Goal: Information Seeking & Learning: Learn about a topic

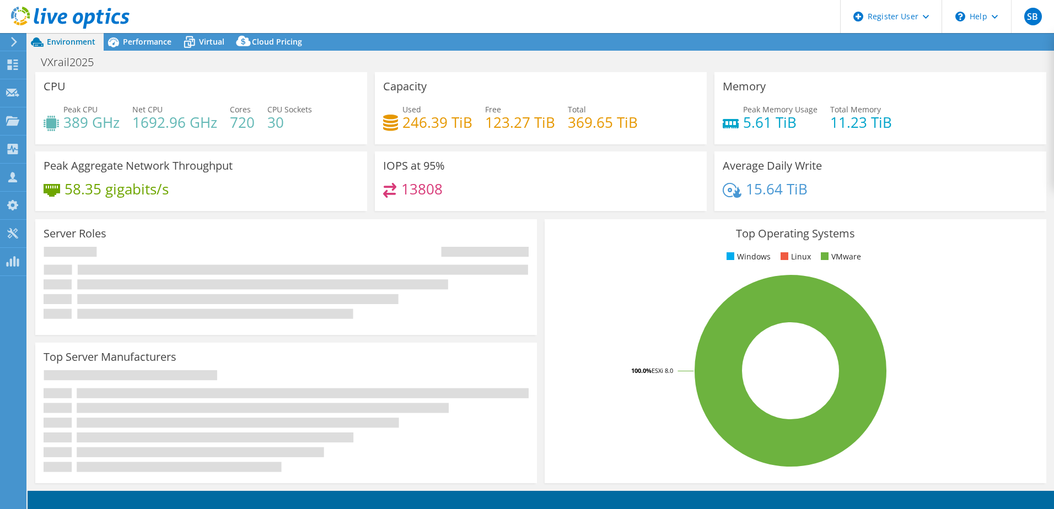
select select "USD"
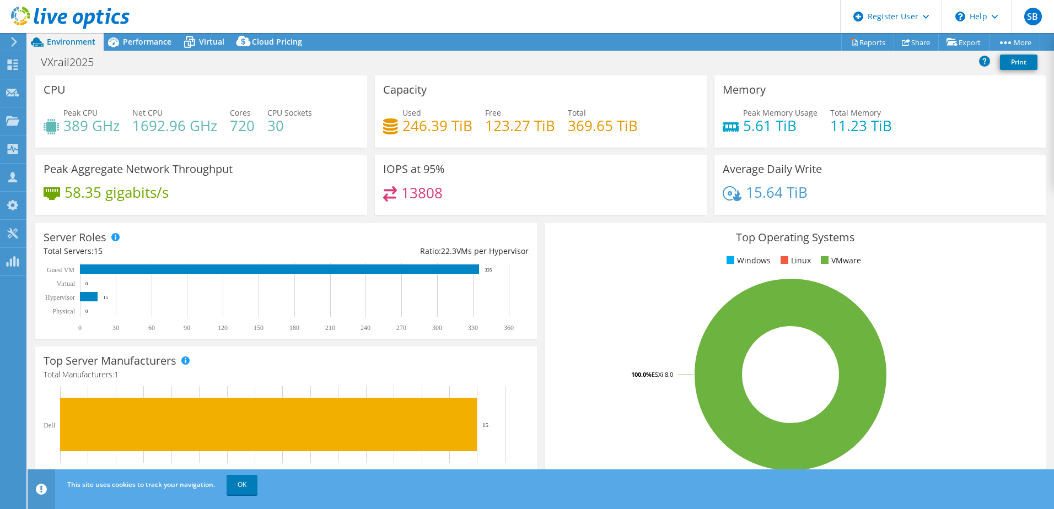
click at [137, 47] on div "Performance" at bounding box center [142, 42] width 76 height 18
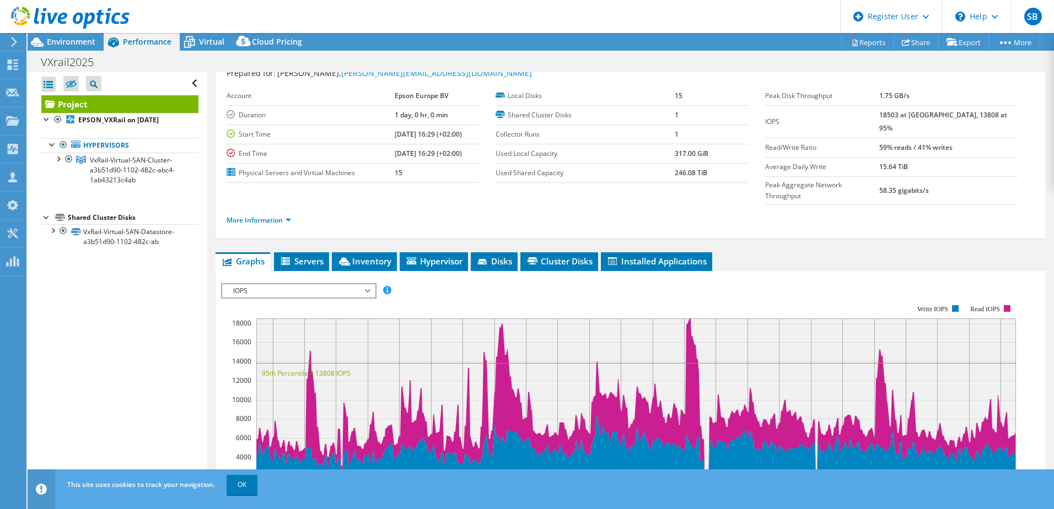
scroll to position [55, 0]
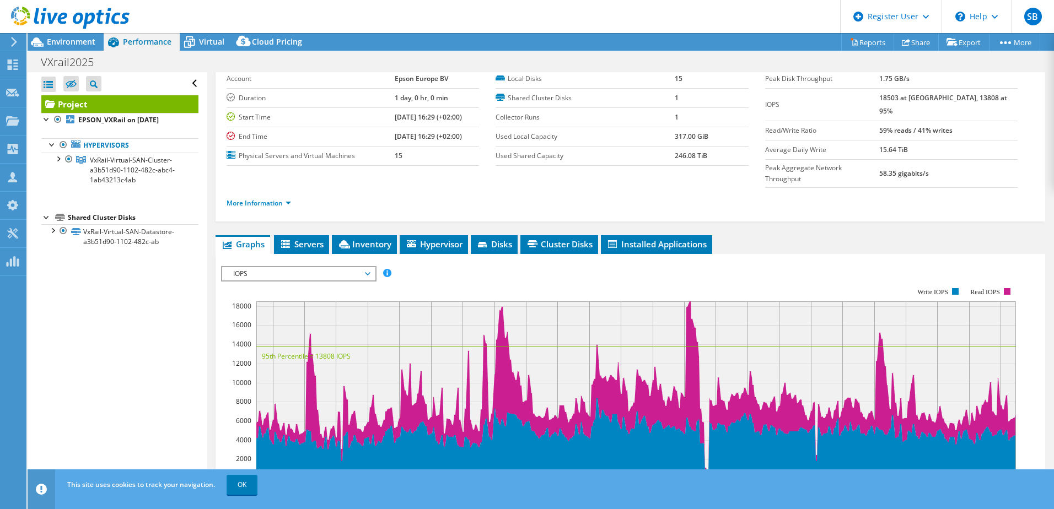
click at [308, 267] on span "IOPS" at bounding box center [299, 273] width 142 height 13
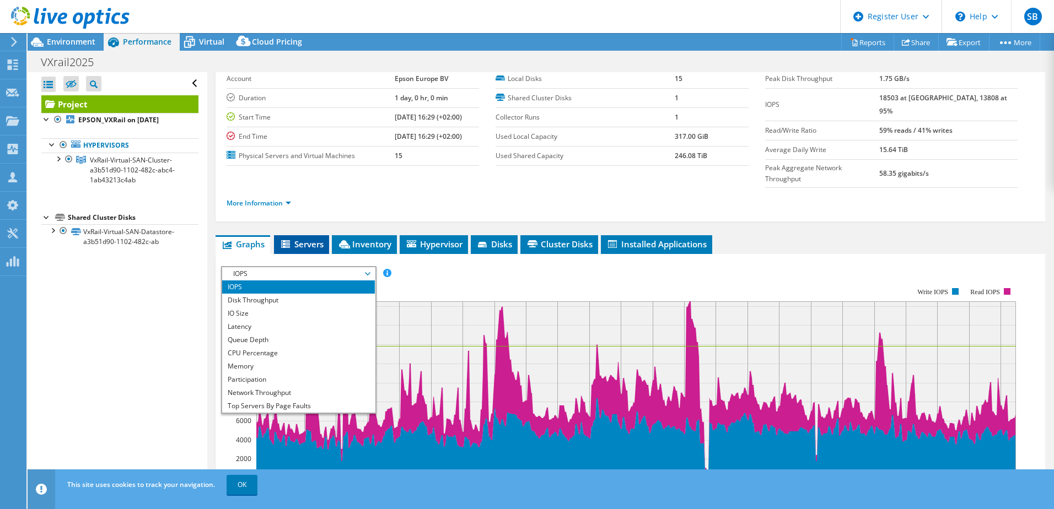
click at [301, 239] on span "Servers" at bounding box center [301, 244] width 44 height 11
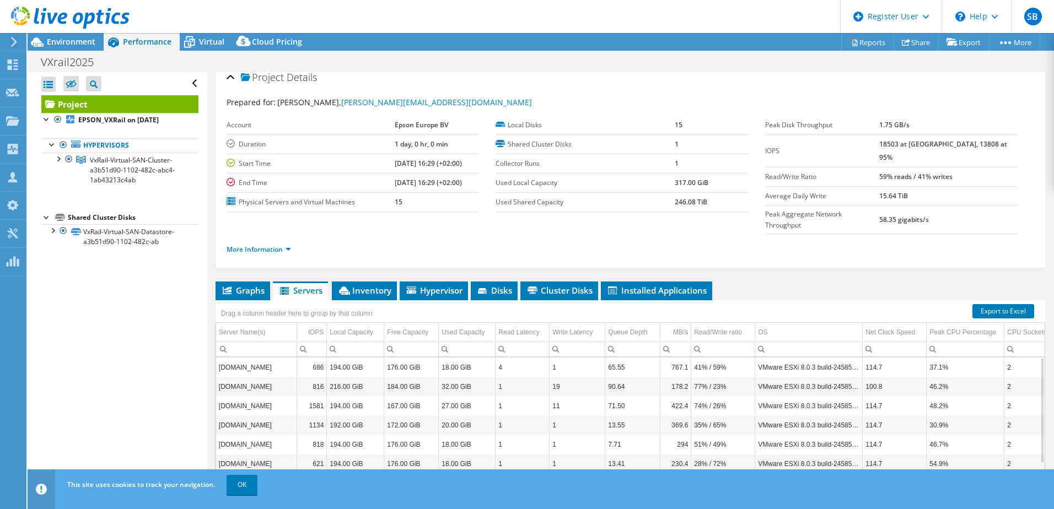
scroll to position [0, 0]
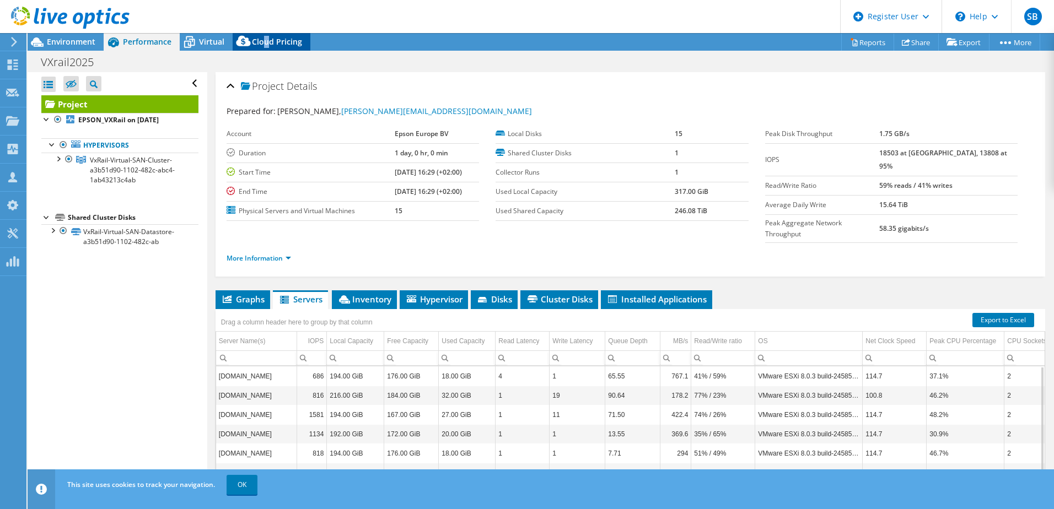
click at [266, 42] on span "Cloud Pricing" at bounding box center [277, 41] width 50 height 10
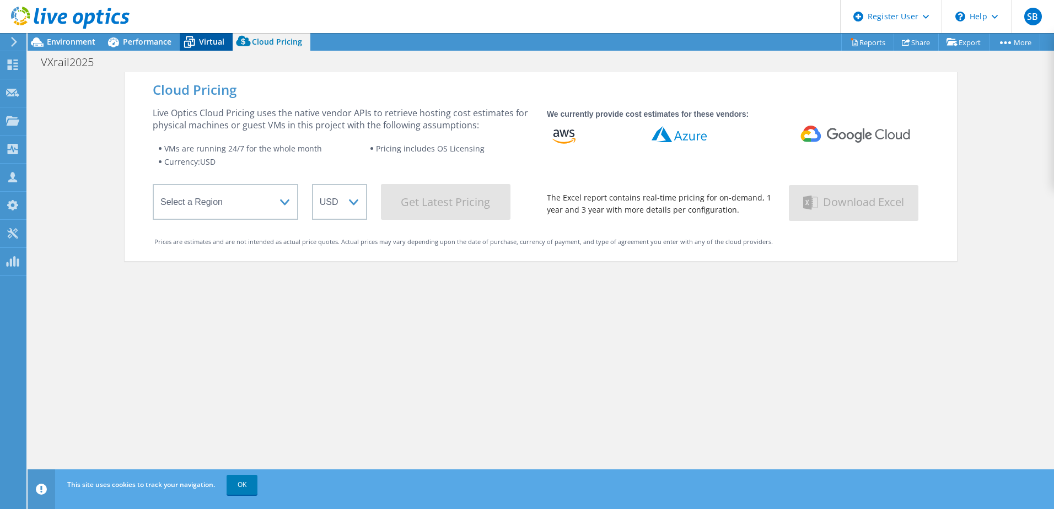
drag, startPoint x: 266, startPoint y: 42, endPoint x: 224, endPoint y: 41, distance: 41.3
click at [224, 41] on div "Virtual" at bounding box center [206, 42] width 53 height 18
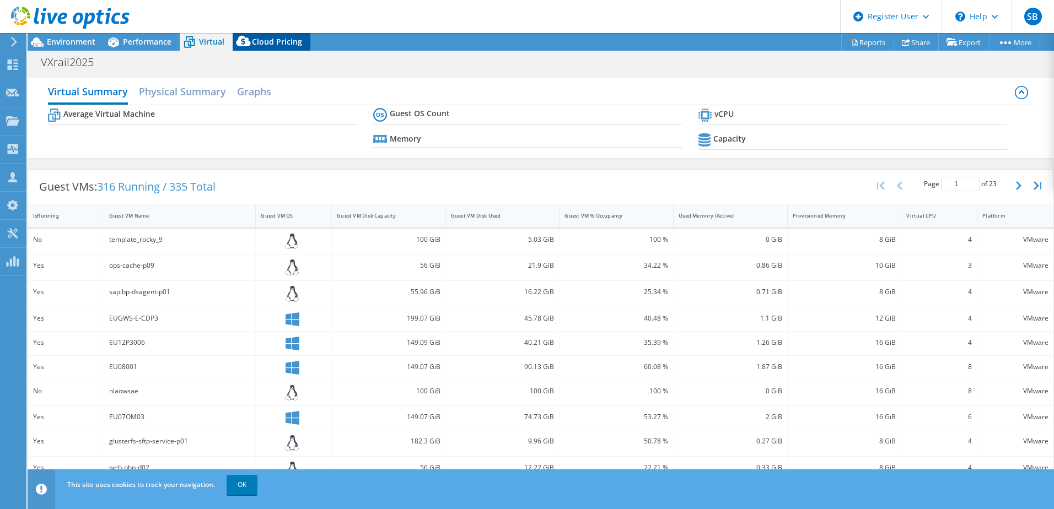
click at [260, 41] on span "Cloud Pricing" at bounding box center [277, 41] width 50 height 10
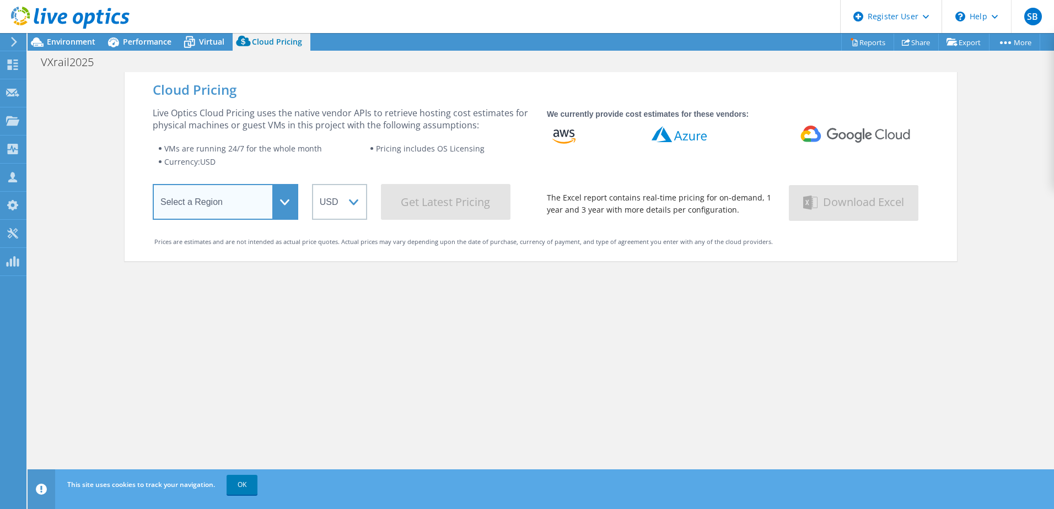
click at [283, 207] on select "Select a Region [GEOGRAPHIC_DATA] ([GEOGRAPHIC_DATA]) [GEOGRAPHIC_DATA] ([GEOGR…" at bounding box center [225, 202] width 145 height 36
select select "EUFrankfurt"
click at [153, 186] on select "Select a Region [GEOGRAPHIC_DATA] ([GEOGRAPHIC_DATA]) [GEOGRAPHIC_DATA] ([GEOGR…" at bounding box center [225, 202] width 145 height 36
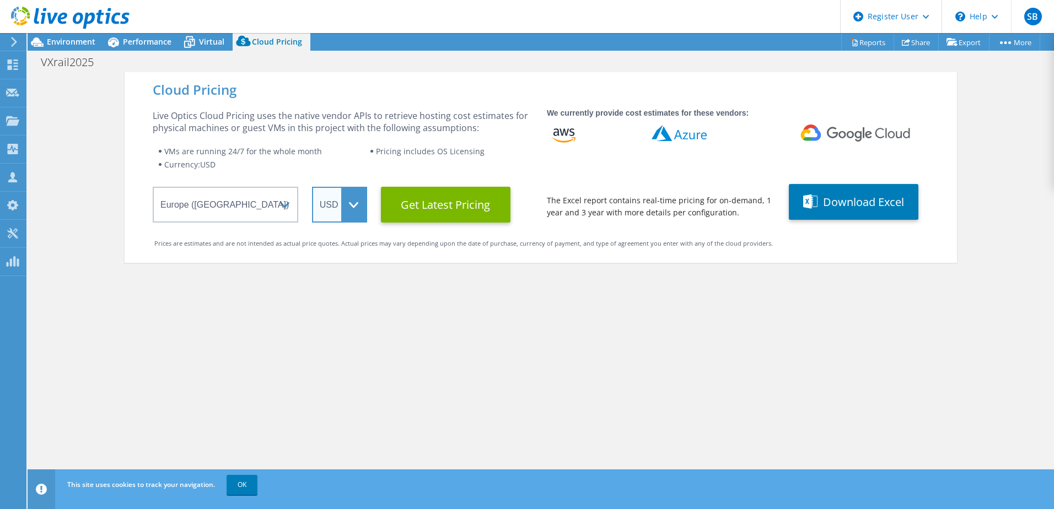
click at [354, 208] on select "ARS AUD BRL CAD CHF CLP CNY DKK EUR GBP HKD HUF INR JPY MXN MYR NOK NZD PEN SEK…" at bounding box center [339, 205] width 55 height 36
click at [312, 187] on select "ARS AUD BRL CAD CHF CLP CNY DKK EUR GBP HKD HUF INR JPY MXN MYR NOK NZD PEN SEK…" at bounding box center [339, 205] width 55 height 36
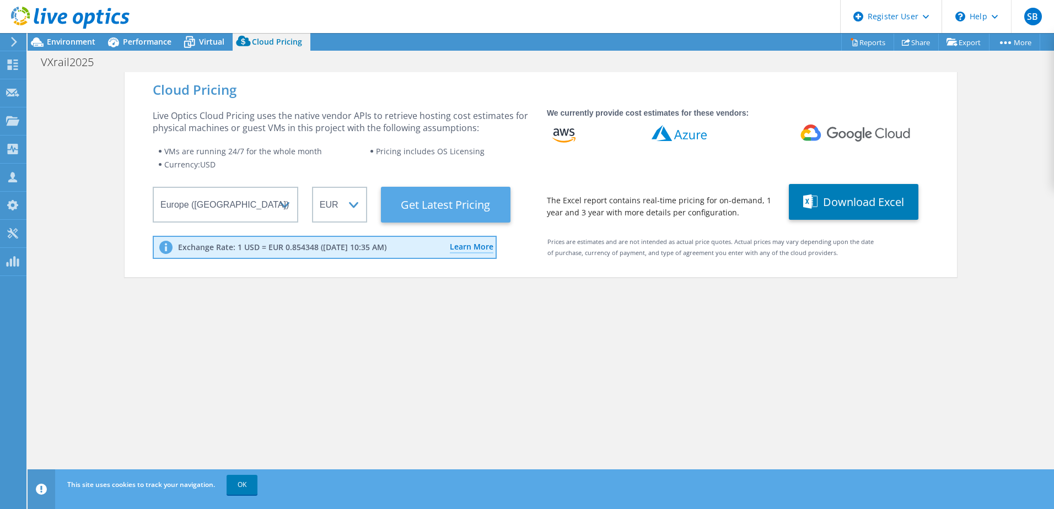
click at [440, 202] on Latest "Get Latest Pricing" at bounding box center [446, 205] width 130 height 36
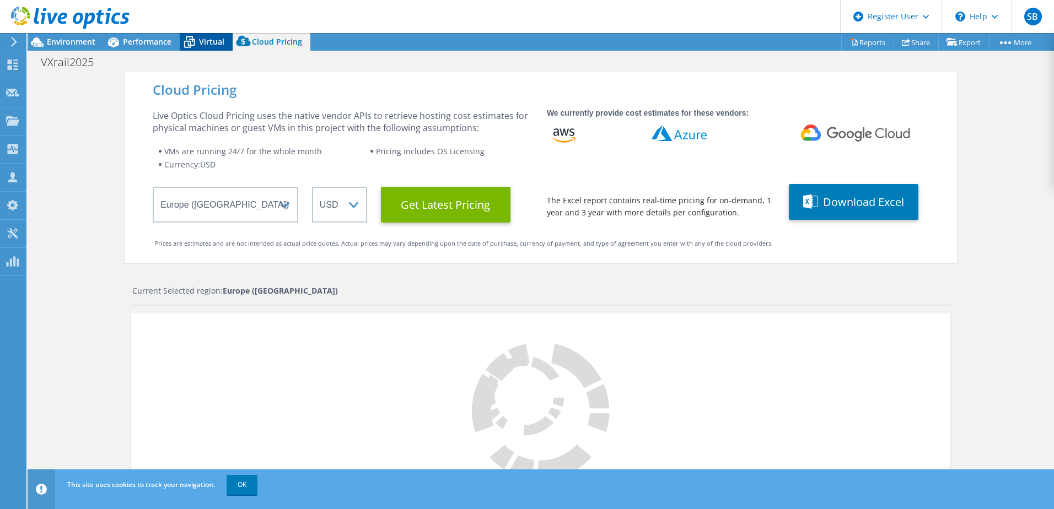
select select "EUR"
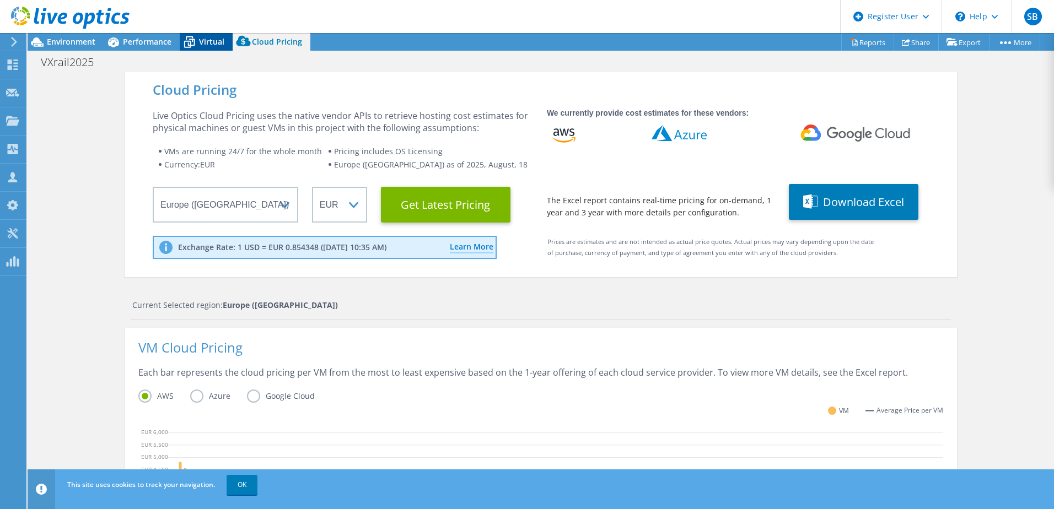
click at [206, 44] on span "Virtual" at bounding box center [211, 41] width 25 height 10
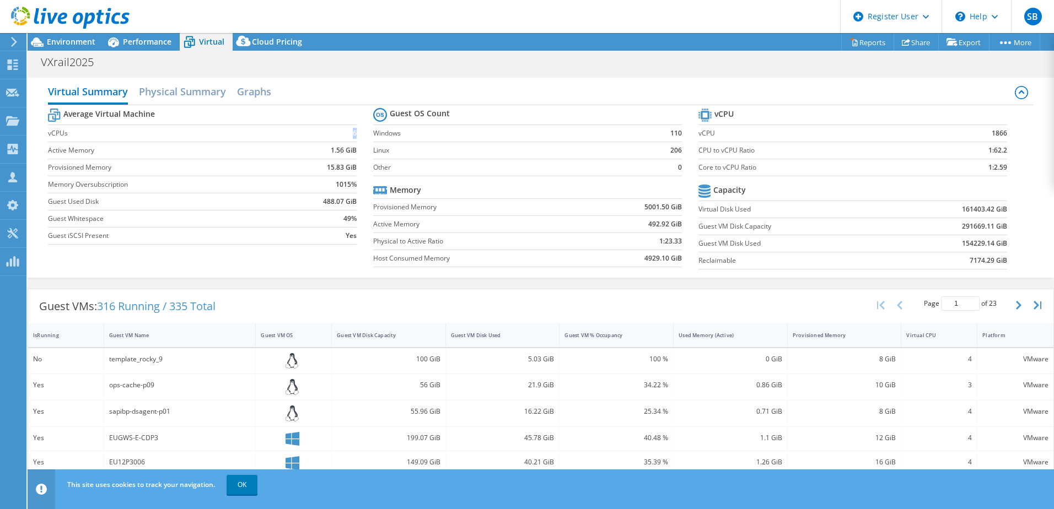
click at [353, 134] on td "6" at bounding box center [320, 133] width 74 height 17
drag, startPoint x: 353, startPoint y: 134, endPoint x: 326, endPoint y: 152, distance: 32.7
click at [326, 152] on td "1.56 GiB" at bounding box center [320, 150] width 74 height 17
drag, startPoint x: 325, startPoint y: 168, endPoint x: 341, endPoint y: 168, distance: 15.4
click at [341, 168] on b "15.83 GiB" at bounding box center [342, 167] width 30 height 11
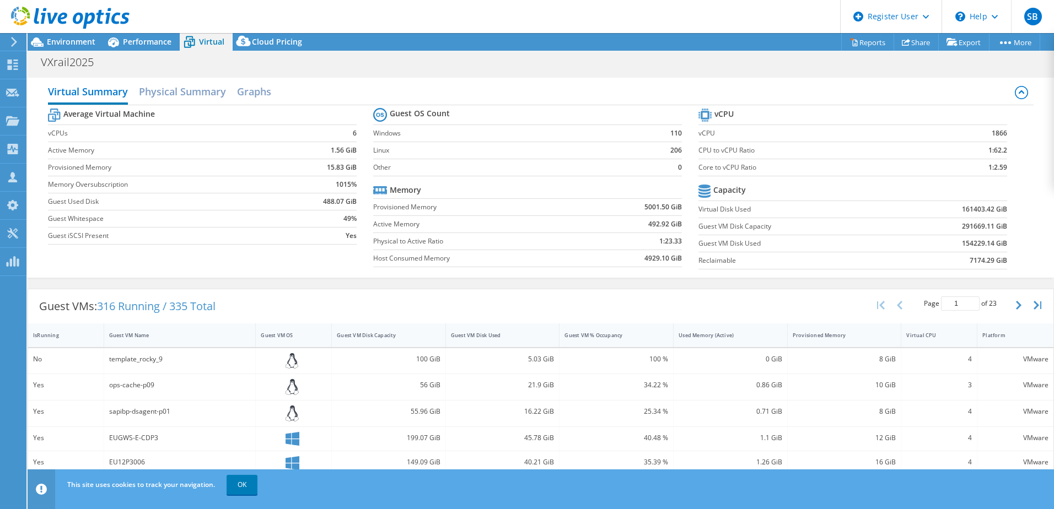
drag, startPoint x: 341, startPoint y: 168, endPoint x: 326, endPoint y: 187, distance: 24.8
click at [326, 187] on td "1015%" at bounding box center [320, 184] width 74 height 17
click at [339, 185] on b "1015%" at bounding box center [346, 184] width 21 height 11
drag, startPoint x: 339, startPoint y: 185, endPoint x: 327, endPoint y: 187, distance: 12.9
click at [327, 187] on td "1015%" at bounding box center [320, 184] width 74 height 17
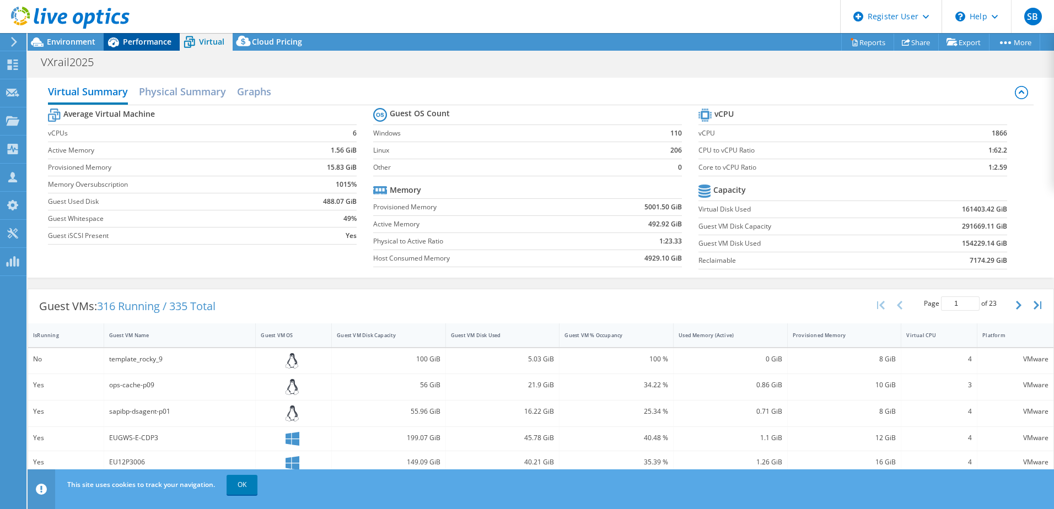
click at [150, 41] on span "Performance" at bounding box center [147, 41] width 48 height 10
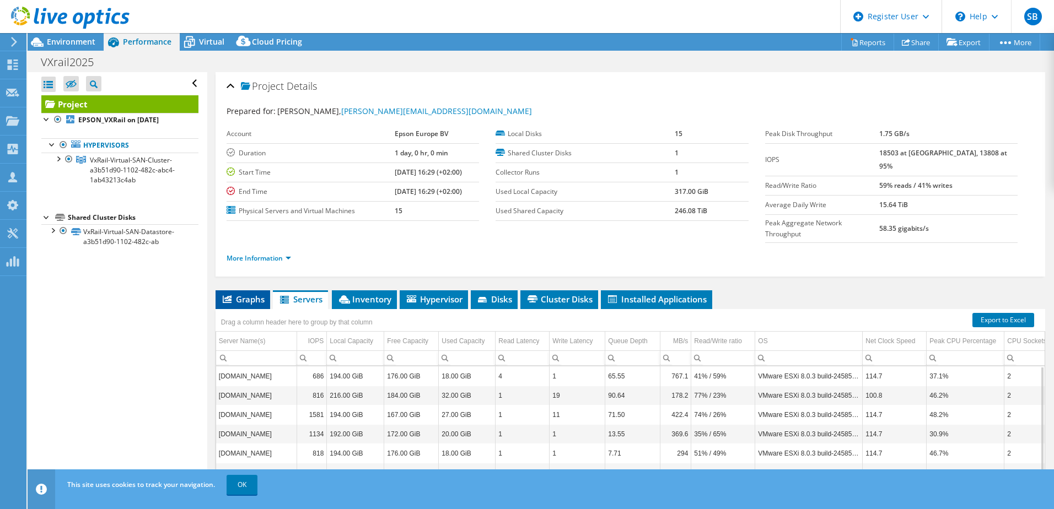
click at [237, 290] on li "Graphs" at bounding box center [242, 299] width 55 height 19
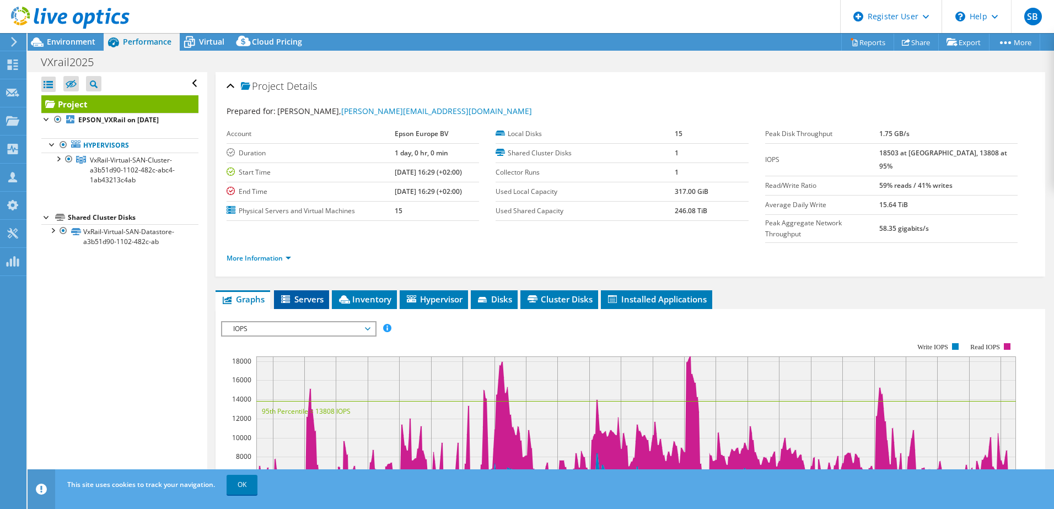
scroll to position [165, 0]
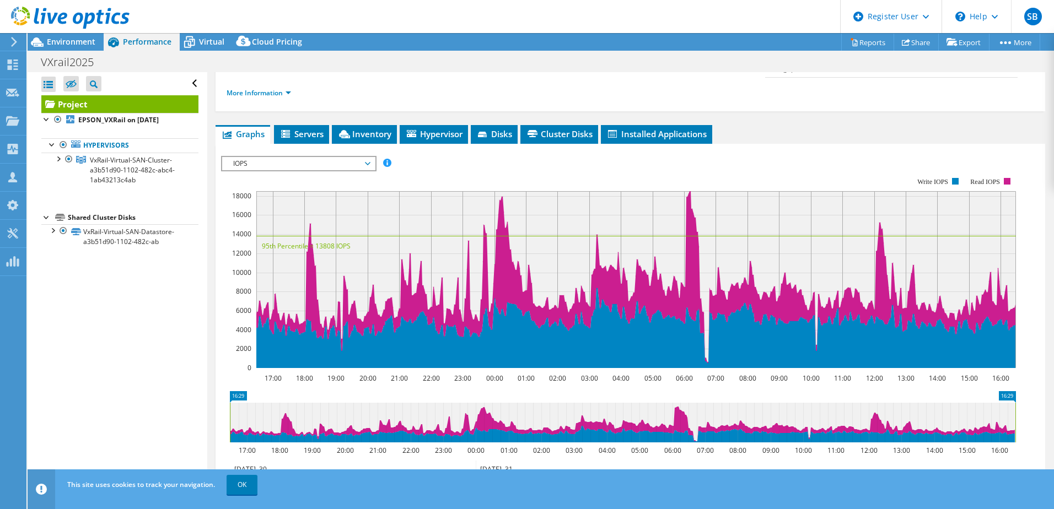
click at [324, 163] on rect at bounding box center [618, 273] width 795 height 220
click at [325, 157] on span "IOPS" at bounding box center [299, 163] width 142 height 13
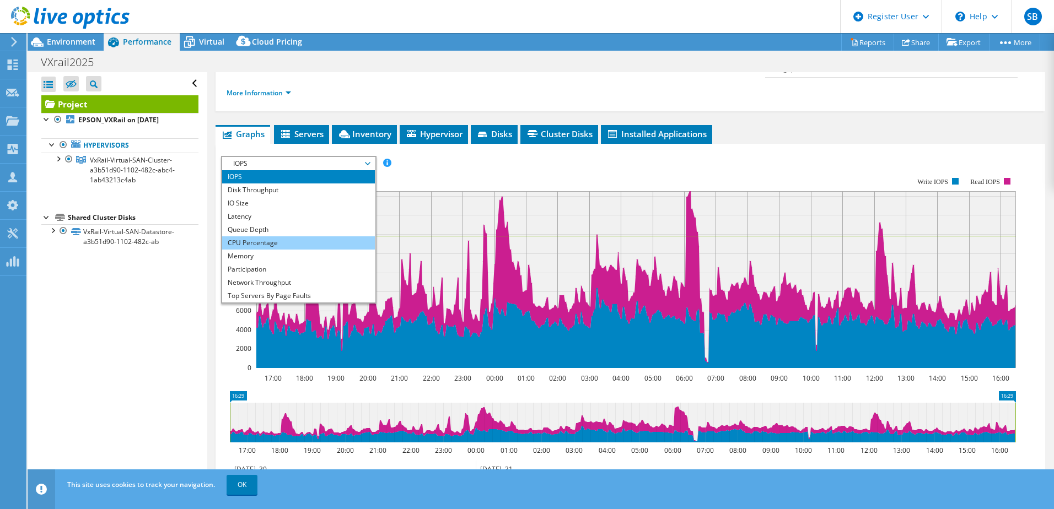
scroll to position [55, 0]
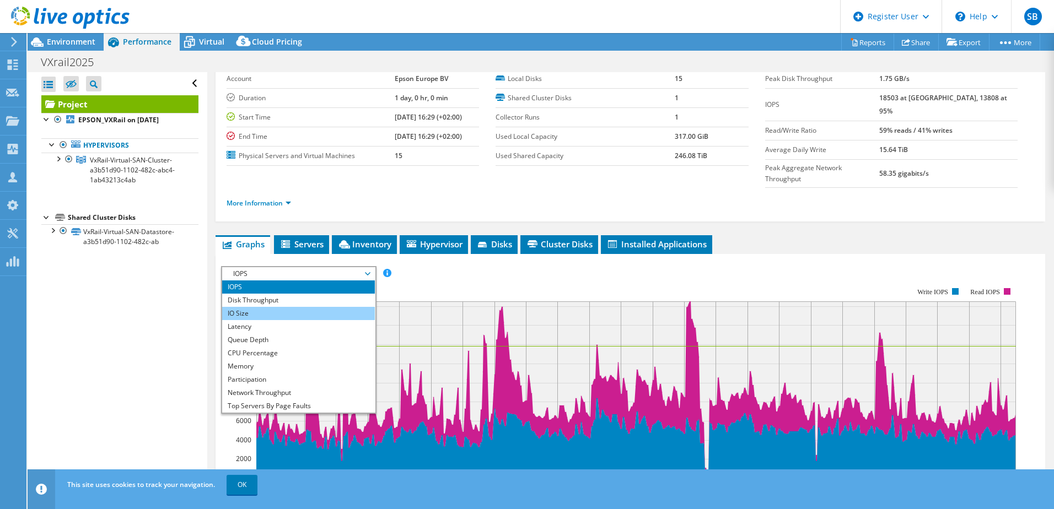
click at [263, 307] on li "IO Size" at bounding box center [298, 313] width 153 height 13
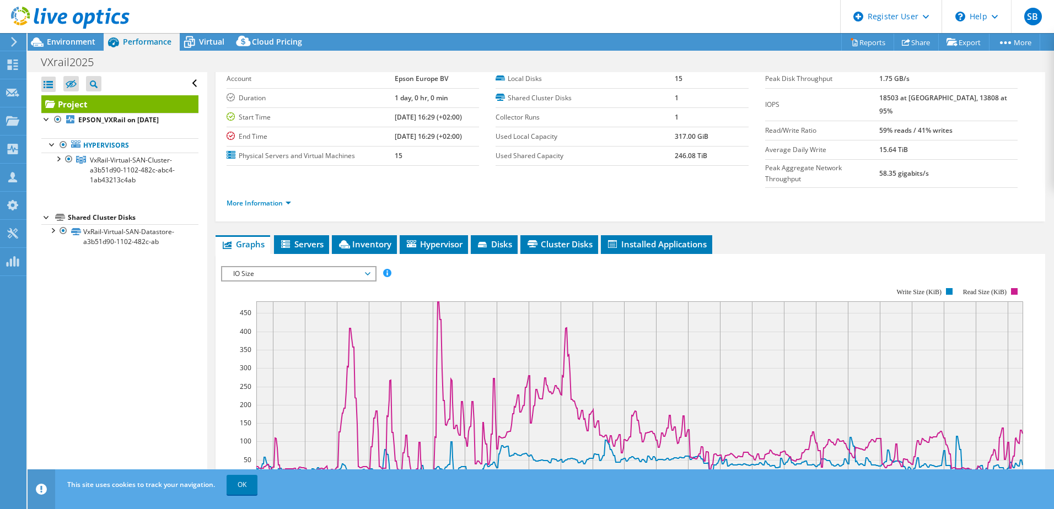
click at [282, 267] on span "IO Size" at bounding box center [299, 273] width 142 height 13
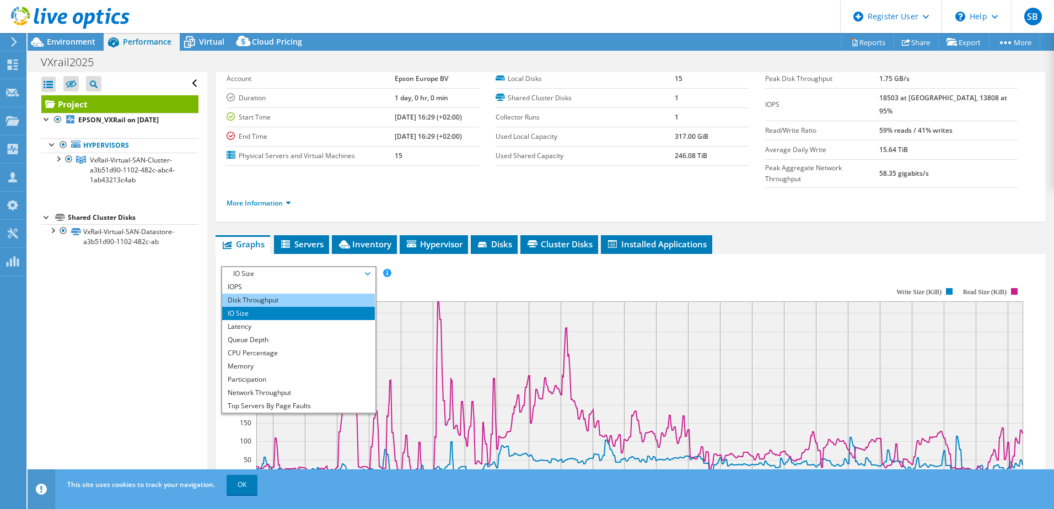
scroll to position [40, 0]
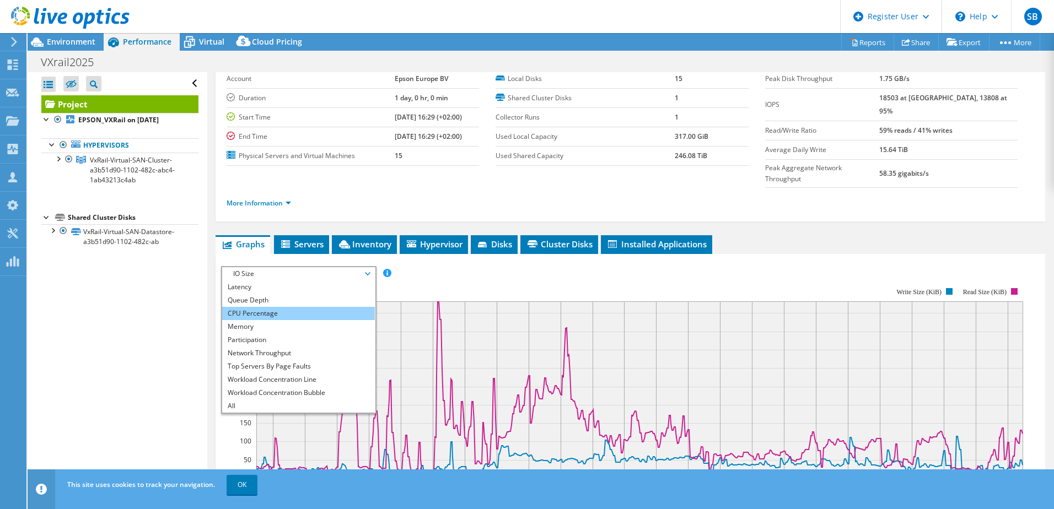
click at [288, 307] on li "CPU Percentage" at bounding box center [298, 313] width 153 height 13
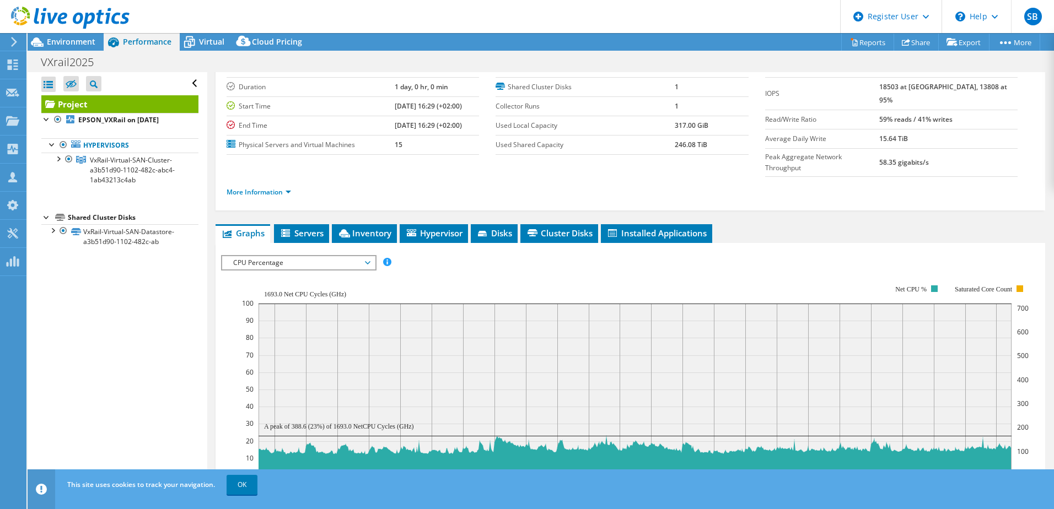
scroll to position [0, 0]
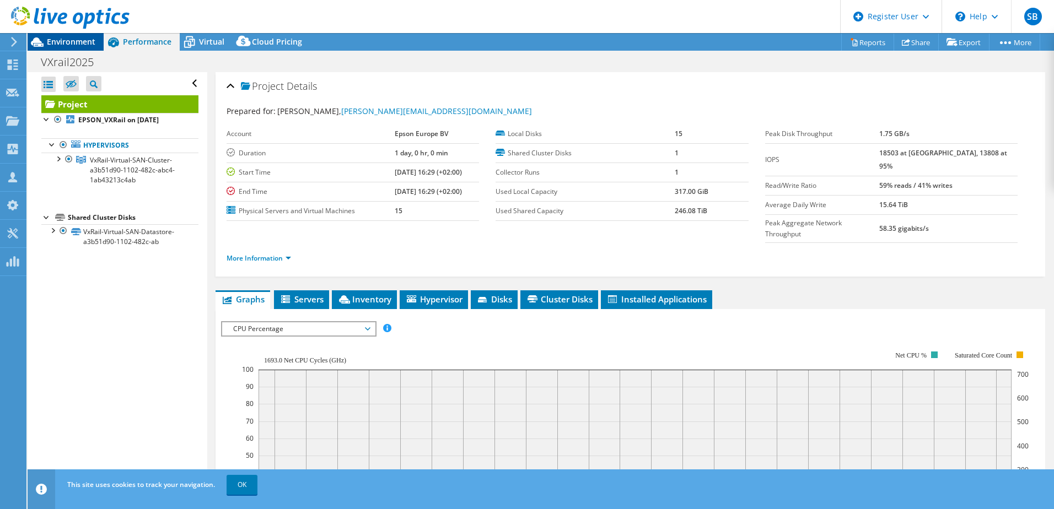
click at [75, 40] on span "Environment" at bounding box center [71, 41] width 48 height 10
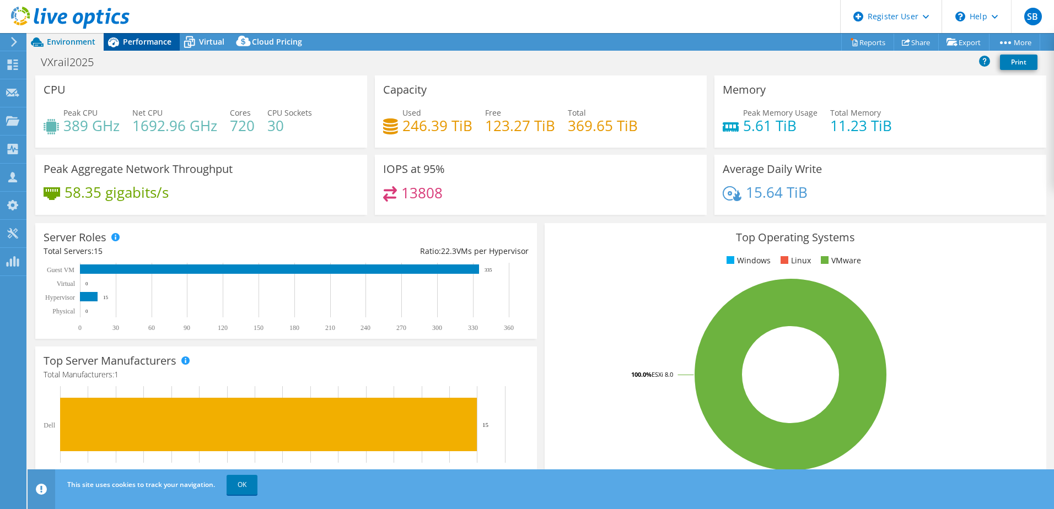
click at [134, 40] on span "Performance" at bounding box center [147, 41] width 48 height 10
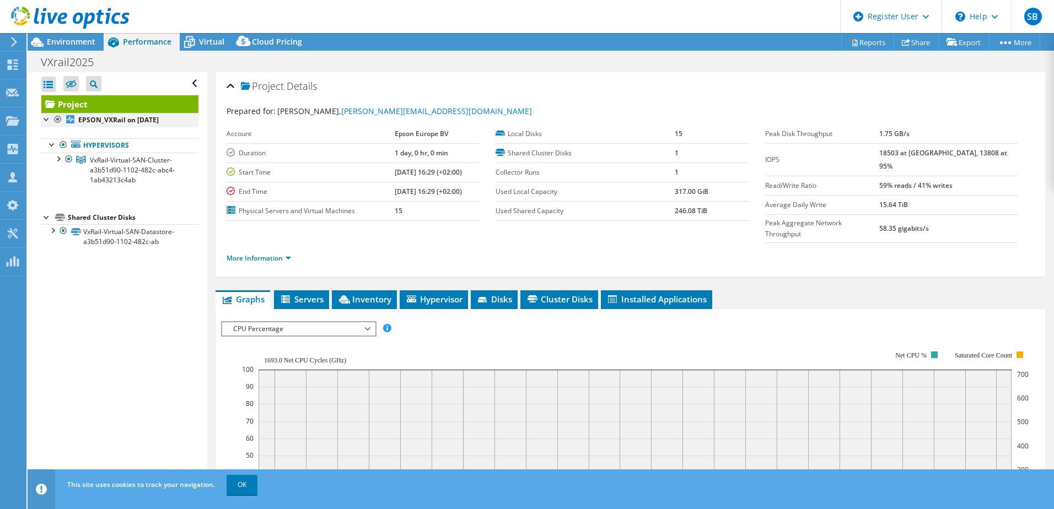
click at [47, 123] on div at bounding box center [46, 118] width 11 height 11
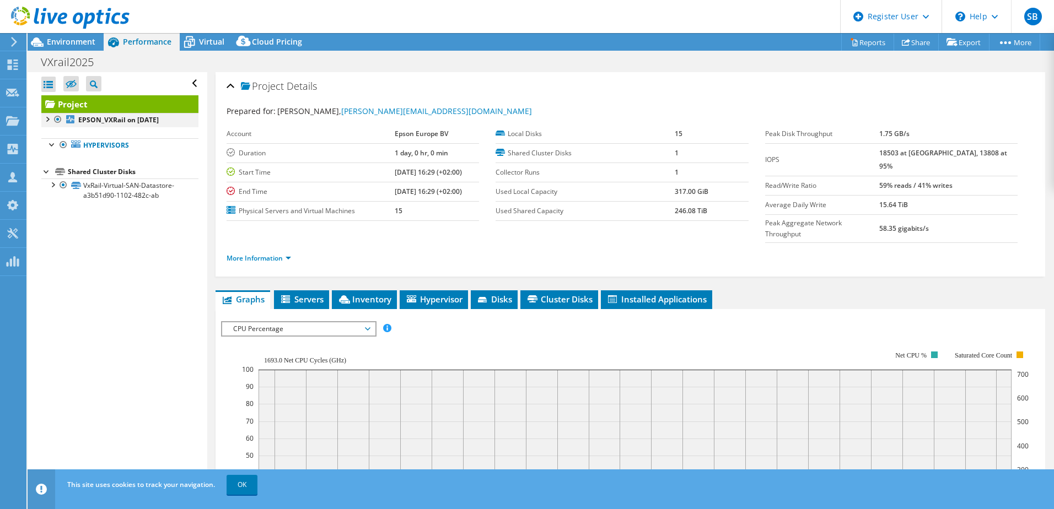
click at [45, 118] on div at bounding box center [46, 118] width 11 height 11
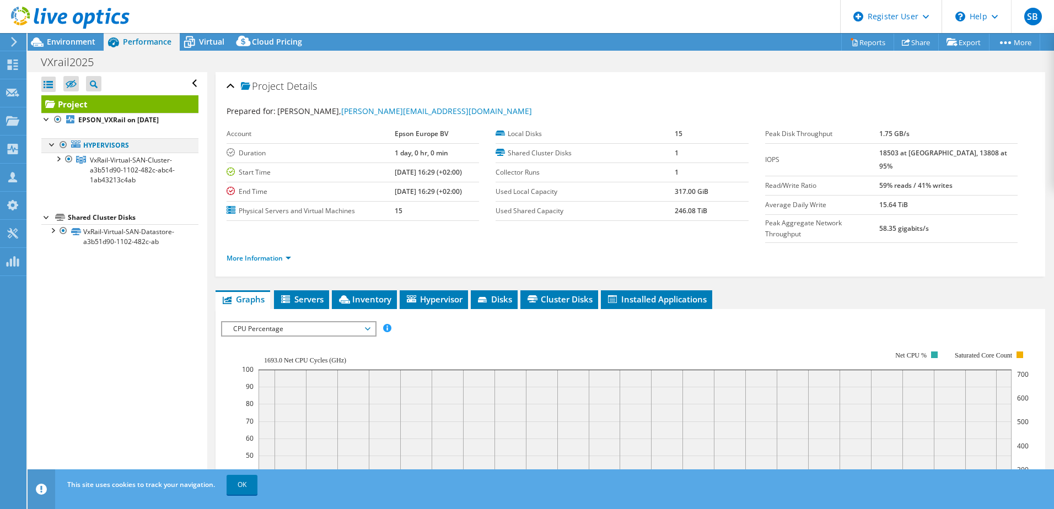
click at [51, 143] on div at bounding box center [52, 143] width 11 height 11
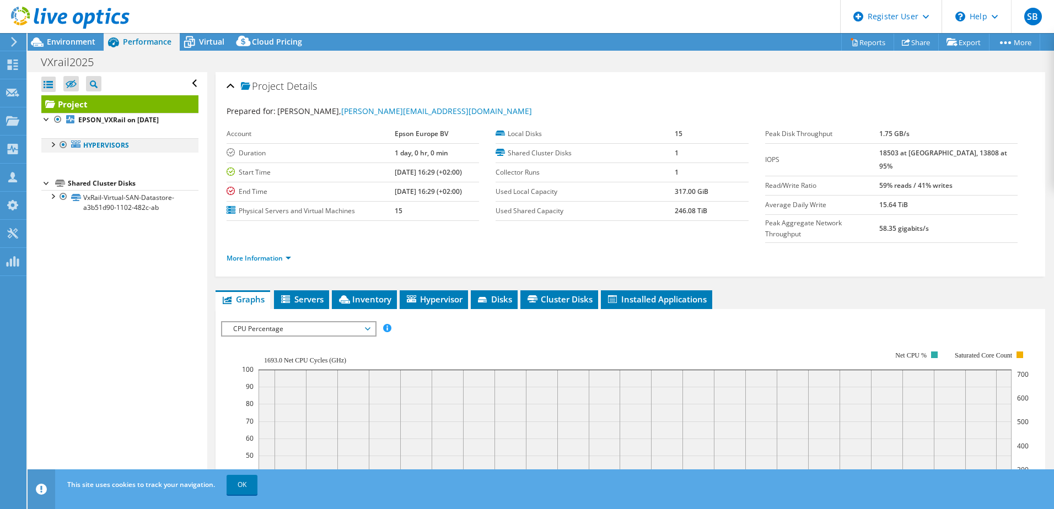
click at [51, 143] on div at bounding box center [52, 143] width 11 height 11
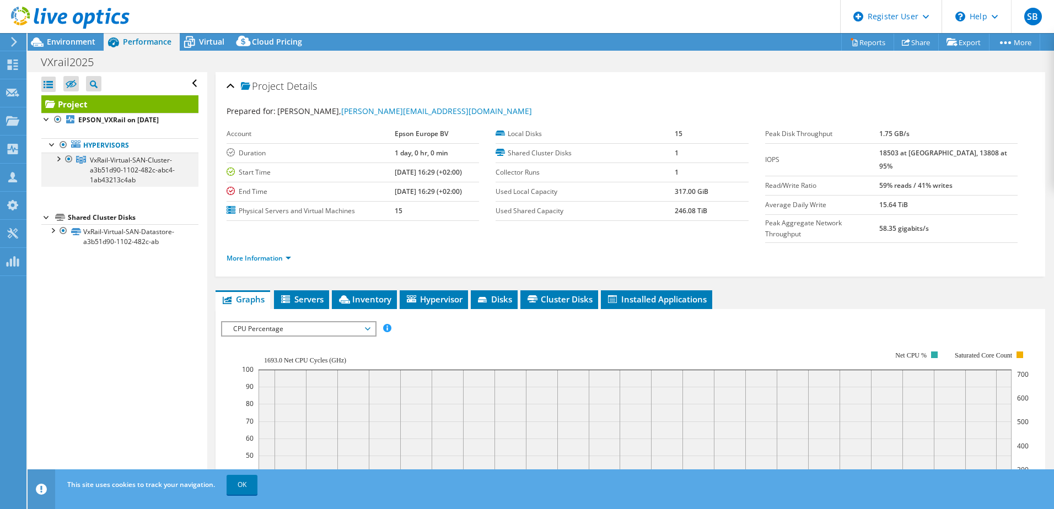
click at [60, 161] on div at bounding box center [57, 158] width 11 height 11
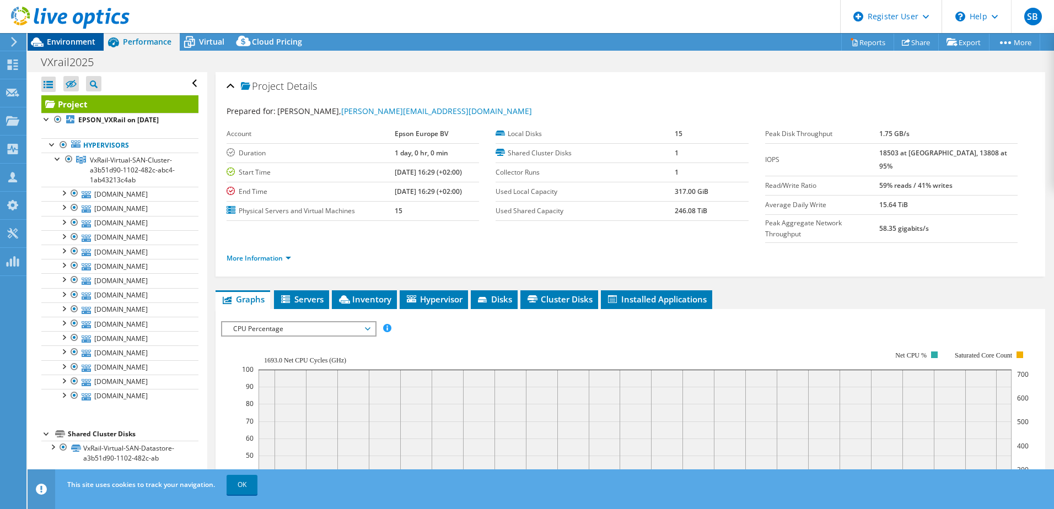
click at [71, 42] on span "Environment" at bounding box center [71, 41] width 48 height 10
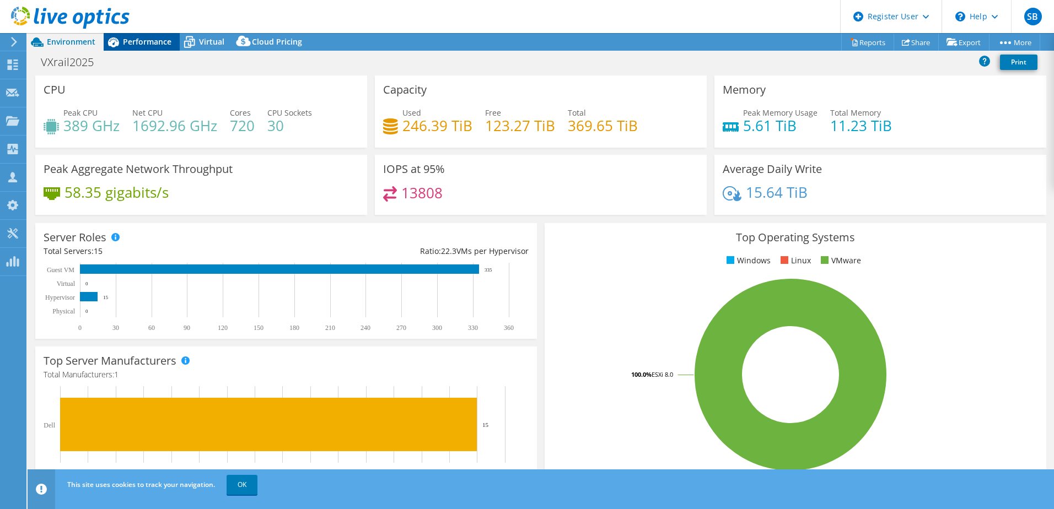
click at [156, 45] on span "Performance" at bounding box center [147, 41] width 48 height 10
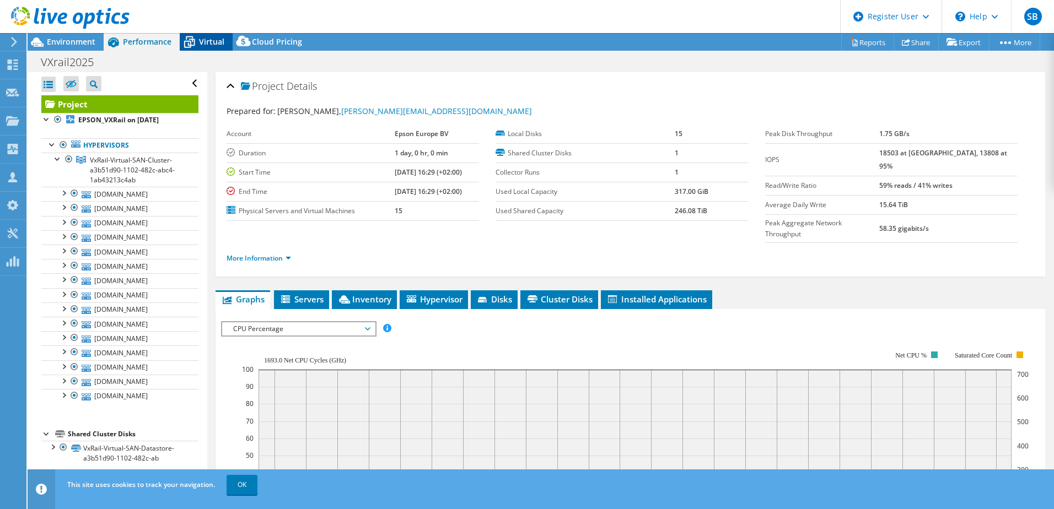
click at [204, 42] on span "Virtual" at bounding box center [211, 41] width 25 height 10
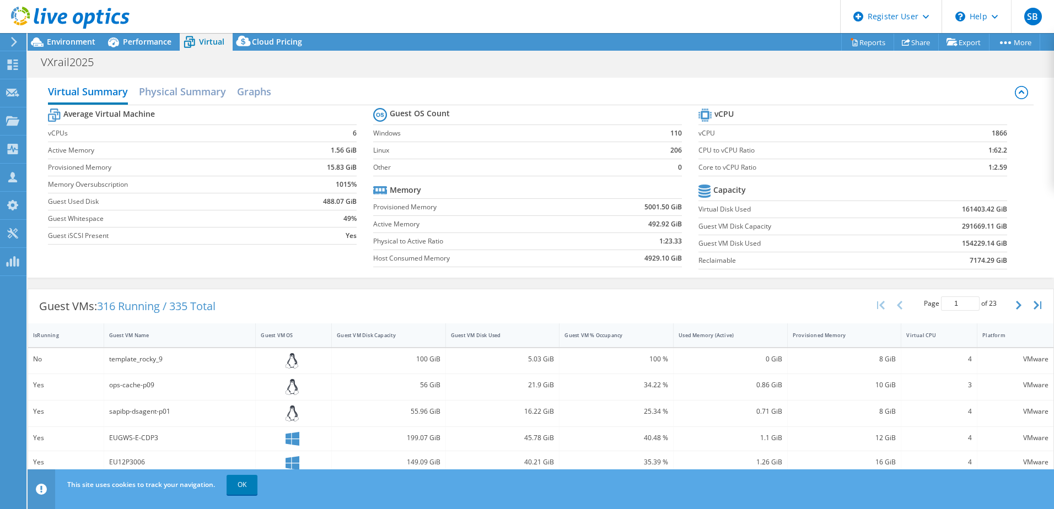
scroll to position [55, 0]
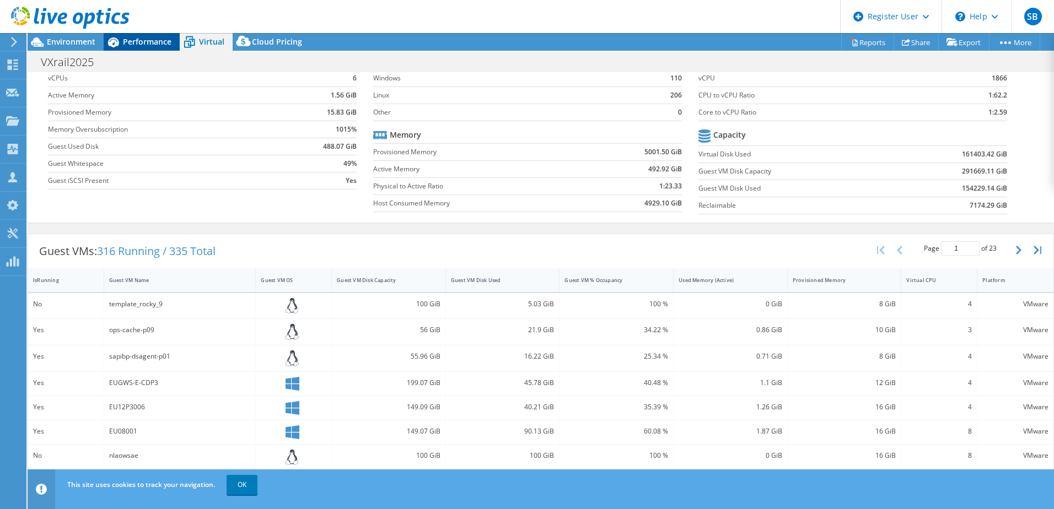
click at [136, 44] on span "Performance" at bounding box center [147, 41] width 48 height 10
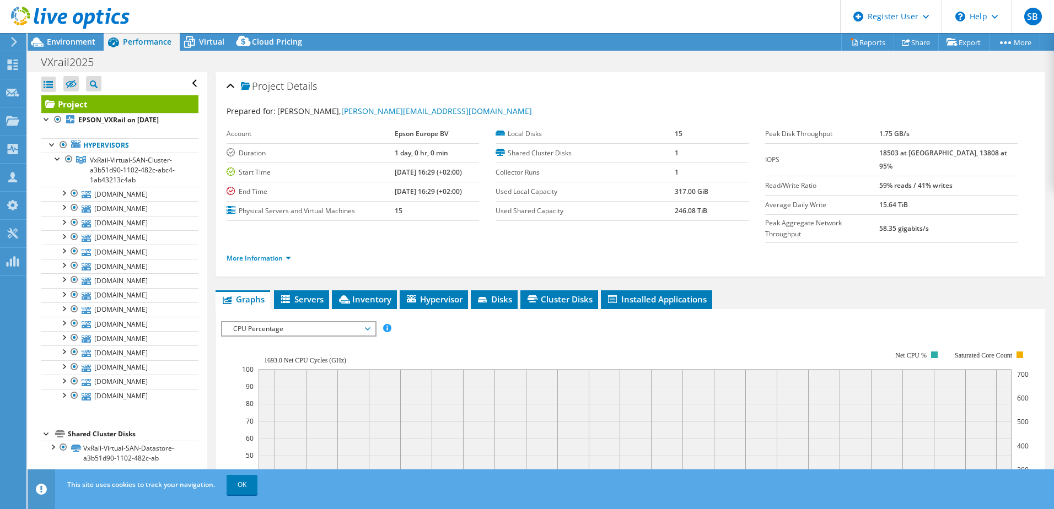
scroll to position [0, 0]
click at [52, 450] on div at bounding box center [52, 446] width 11 height 11
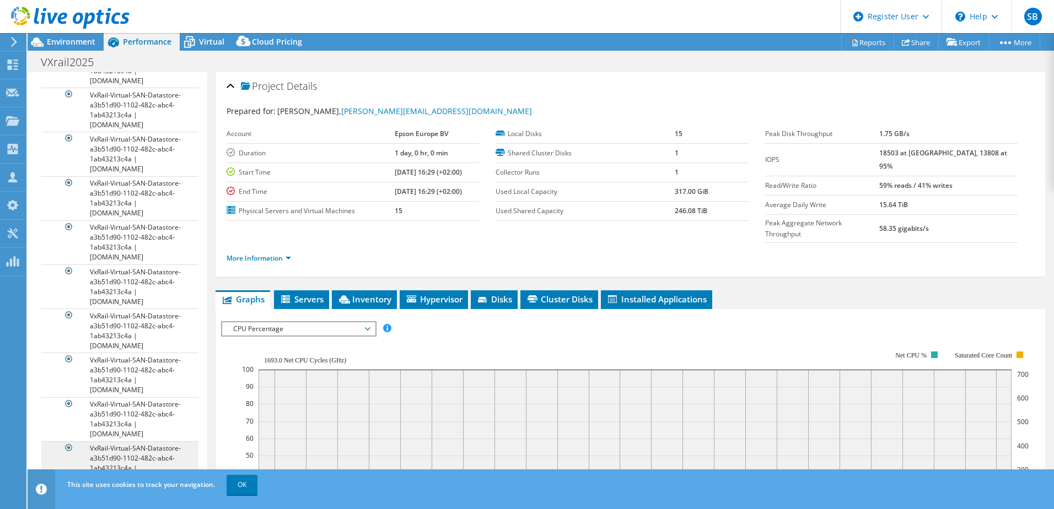
scroll to position [654, 0]
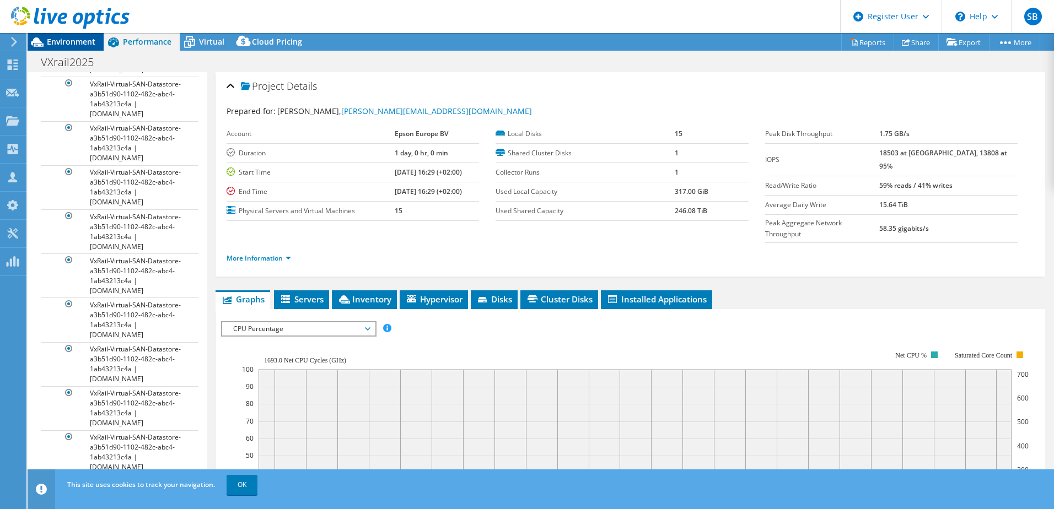
click at [75, 42] on span "Environment" at bounding box center [71, 41] width 48 height 10
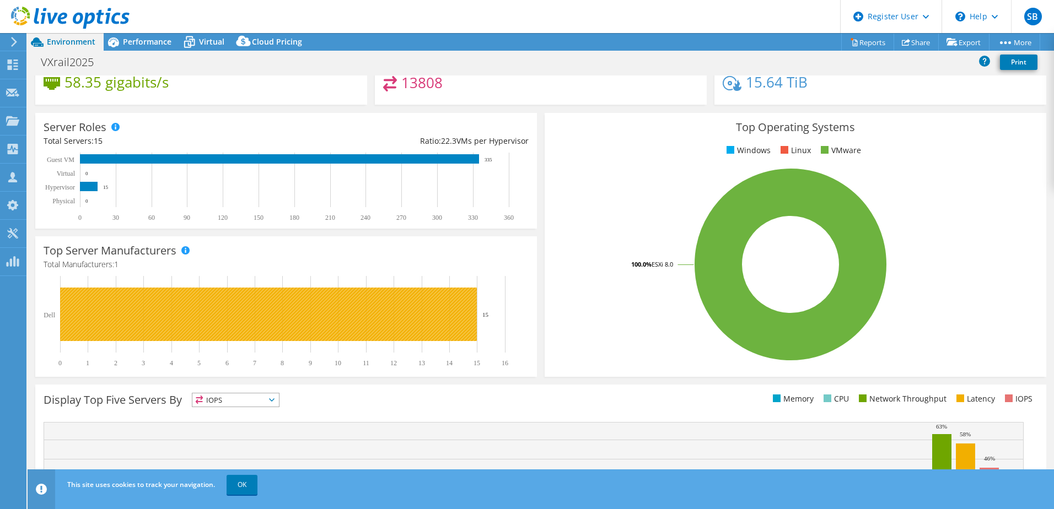
scroll to position [0, 0]
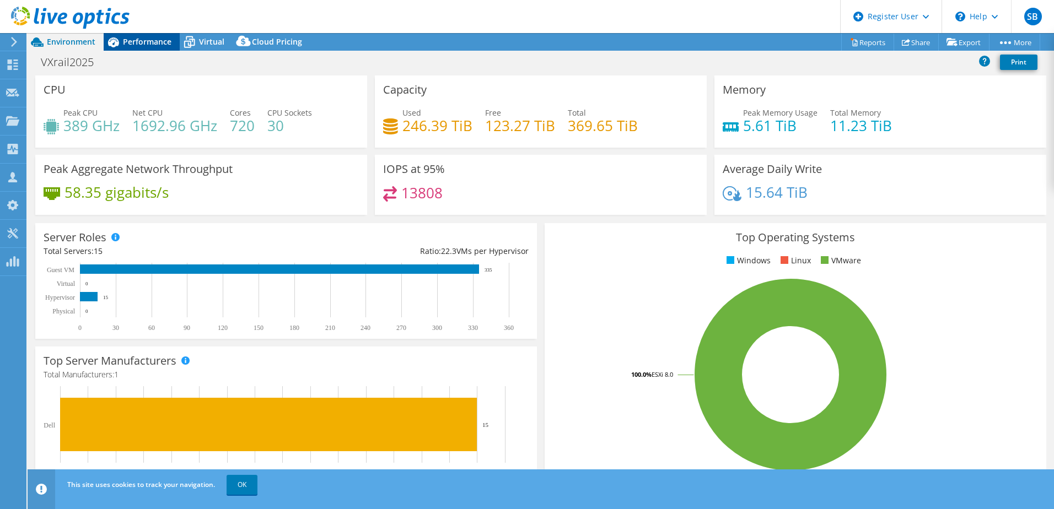
click at [153, 41] on span "Performance" at bounding box center [147, 41] width 48 height 10
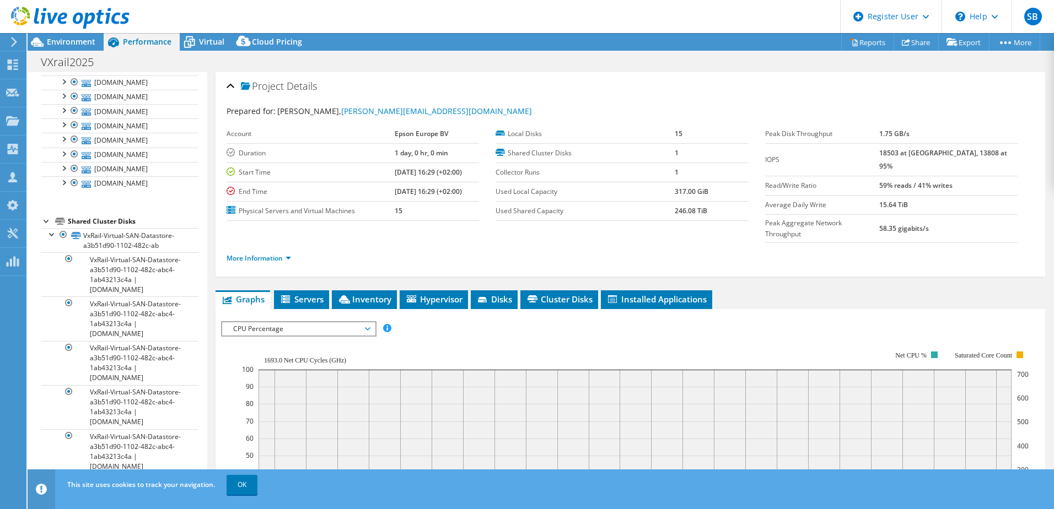
scroll to position [158, 0]
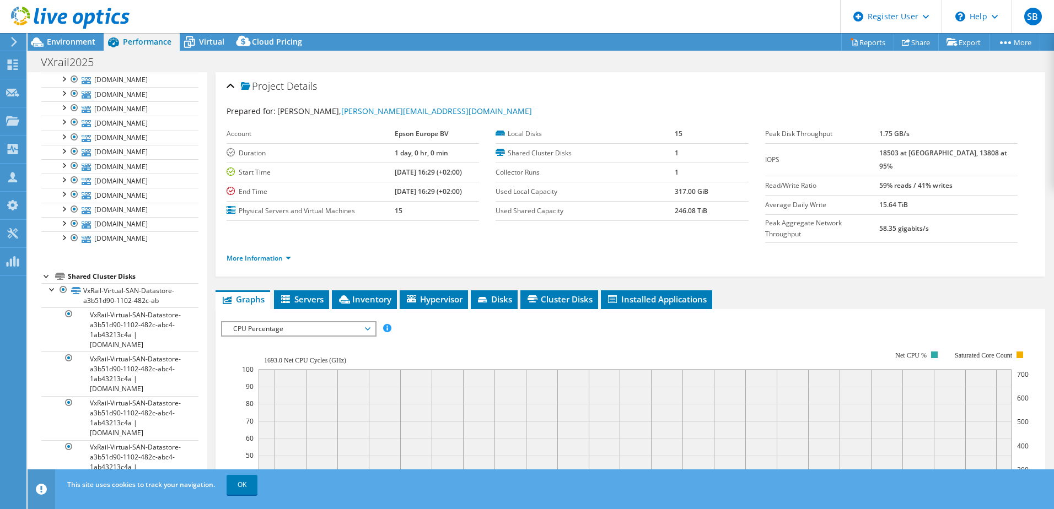
click at [268, 322] on span "CPU Percentage" at bounding box center [299, 328] width 142 height 13
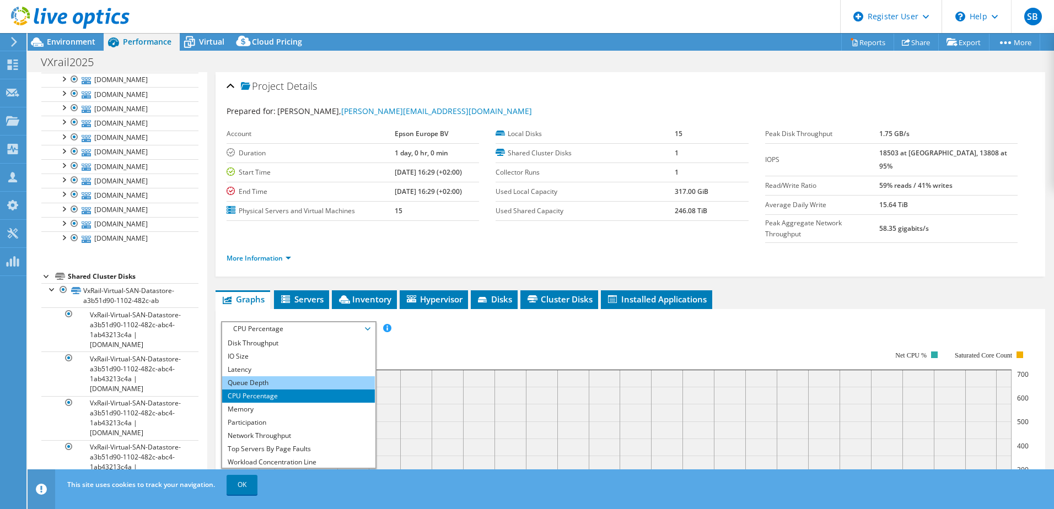
scroll to position [0, 0]
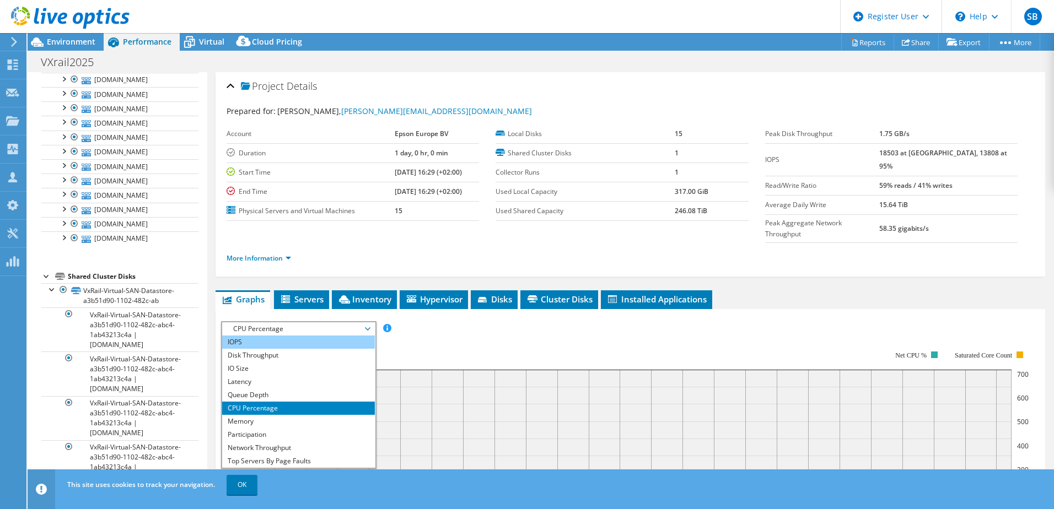
click at [289, 336] on li "IOPS" at bounding box center [298, 342] width 153 height 13
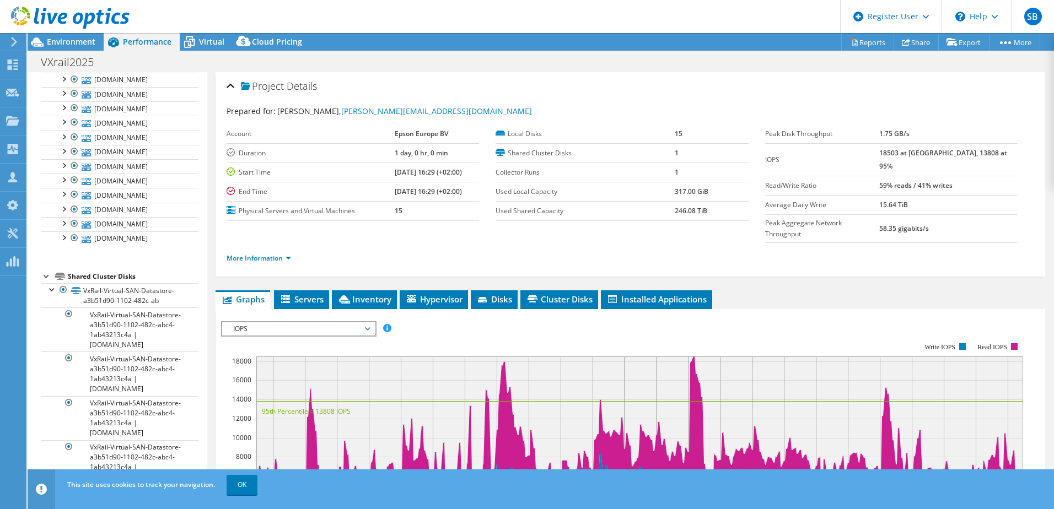
scroll to position [55, 0]
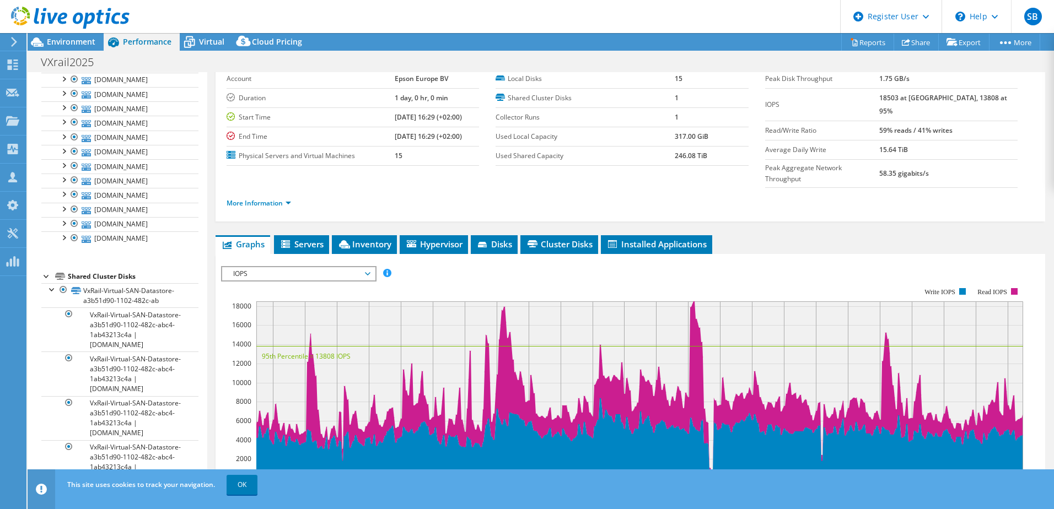
click at [309, 267] on span "IOPS" at bounding box center [299, 273] width 142 height 13
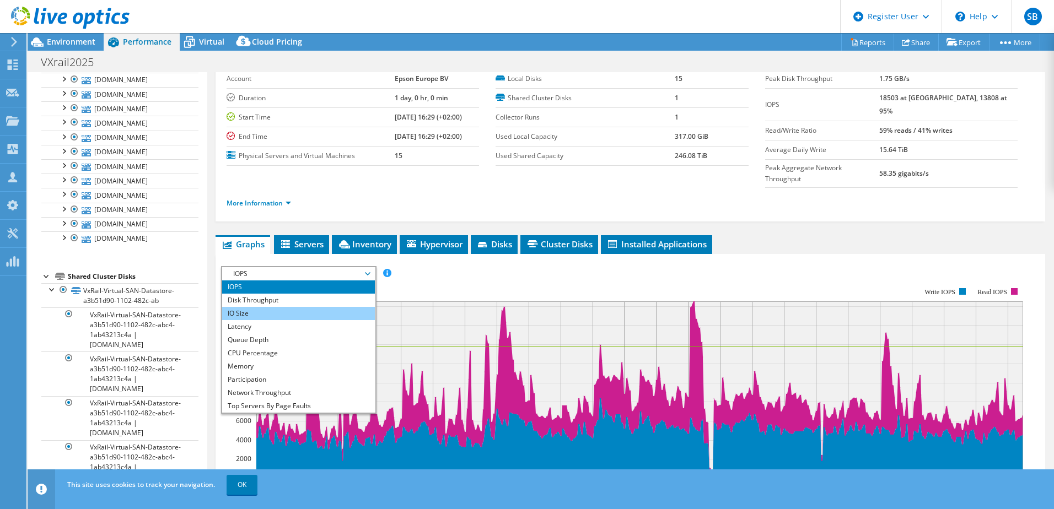
click at [259, 307] on li "IO Size" at bounding box center [298, 313] width 153 height 13
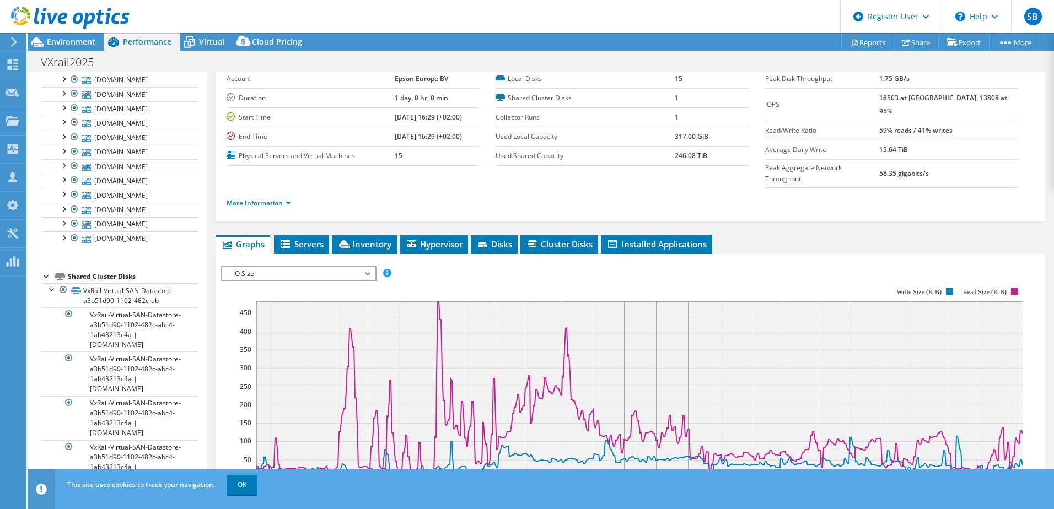
click at [278, 267] on span "IO Size" at bounding box center [299, 273] width 142 height 13
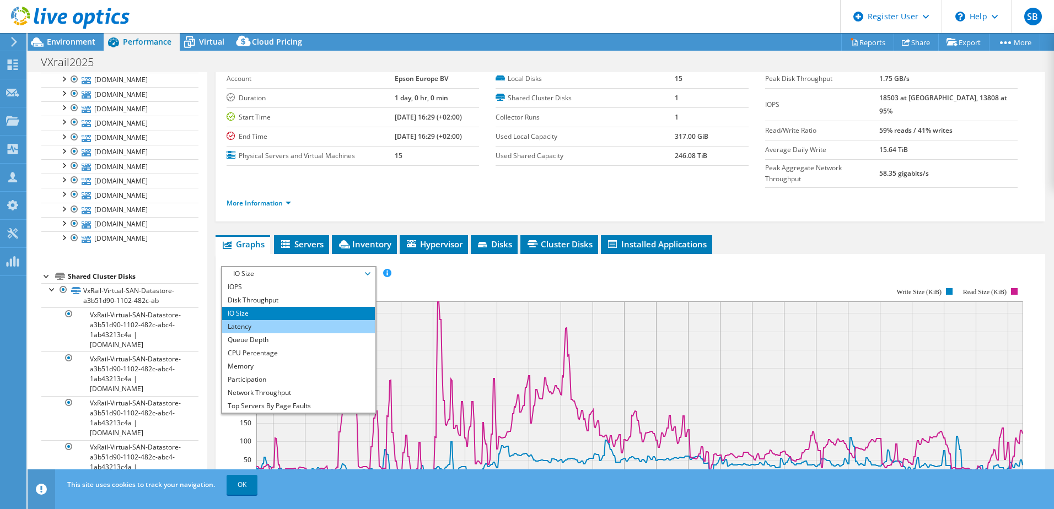
click at [264, 320] on li "Latency" at bounding box center [298, 326] width 153 height 13
